Goal: Information Seeking & Learning: Find specific fact

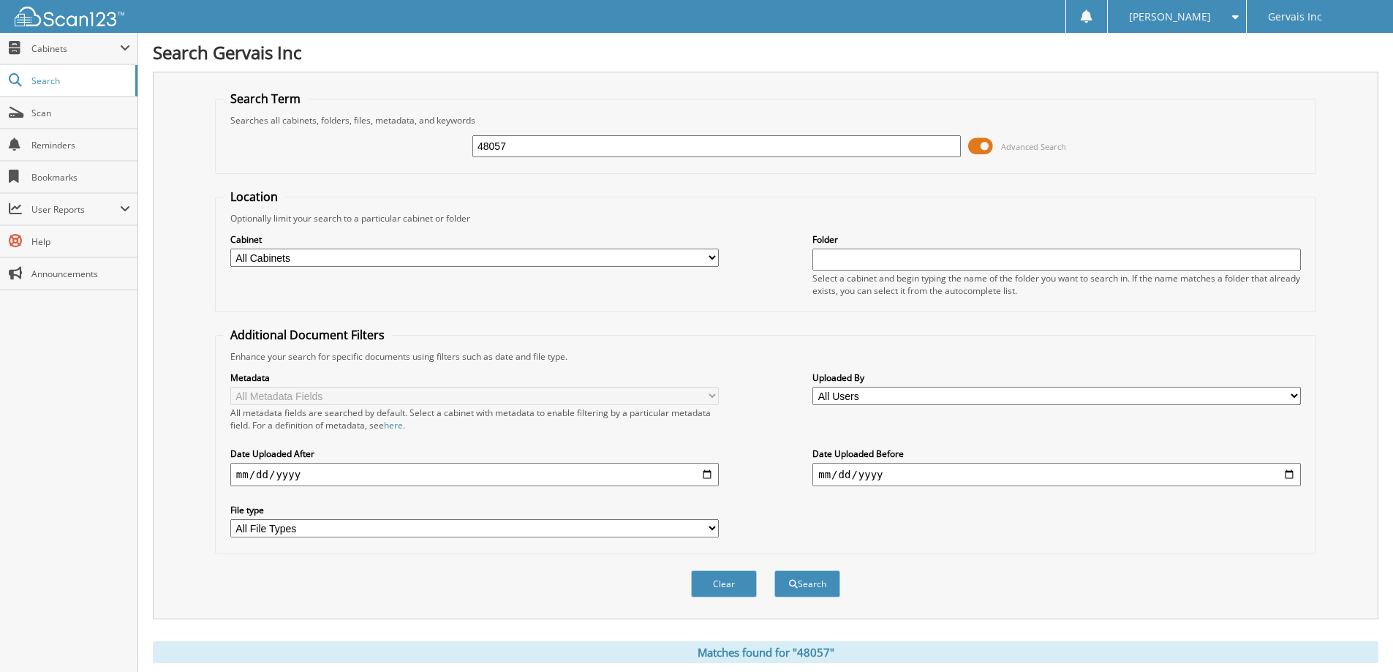
click at [504, 145] on input "48057" at bounding box center [716, 146] width 488 height 22
type input "50662"
click at [820, 586] on button "Search" at bounding box center [807, 583] width 66 height 27
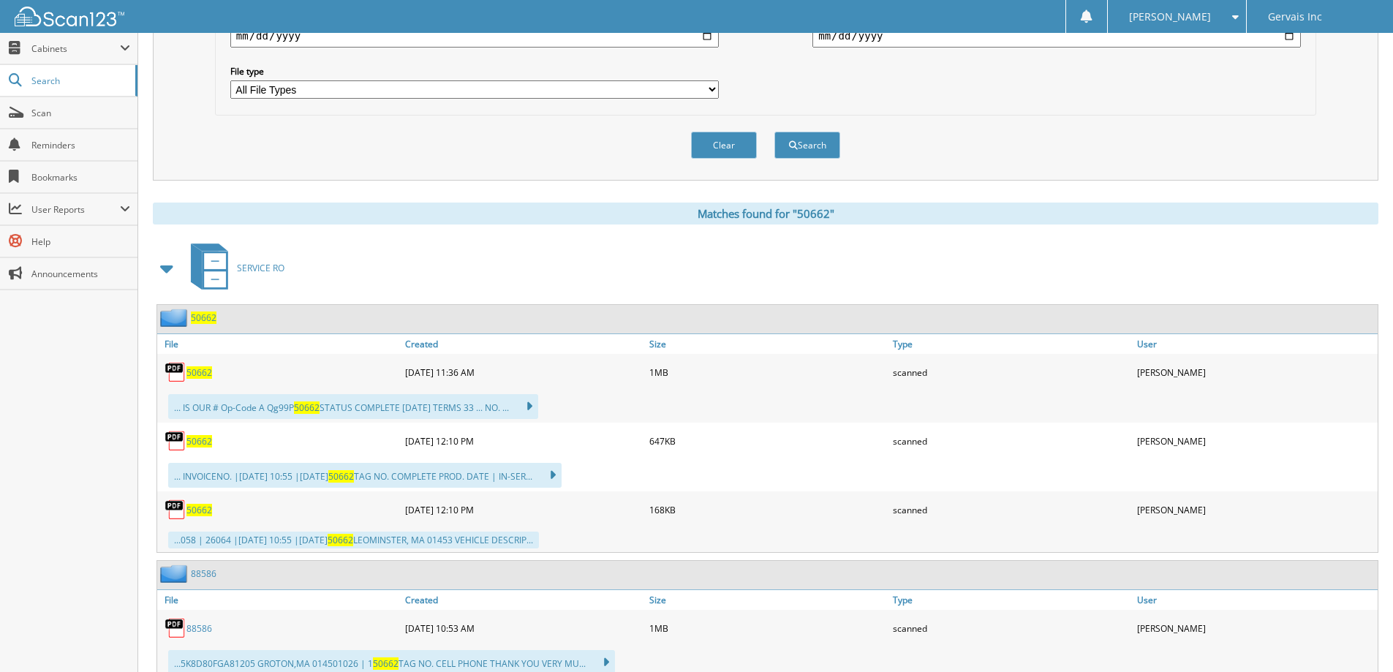
click at [203, 439] on span "50662" at bounding box center [199, 441] width 26 height 12
